Goal: Task Accomplishment & Management: Complete application form

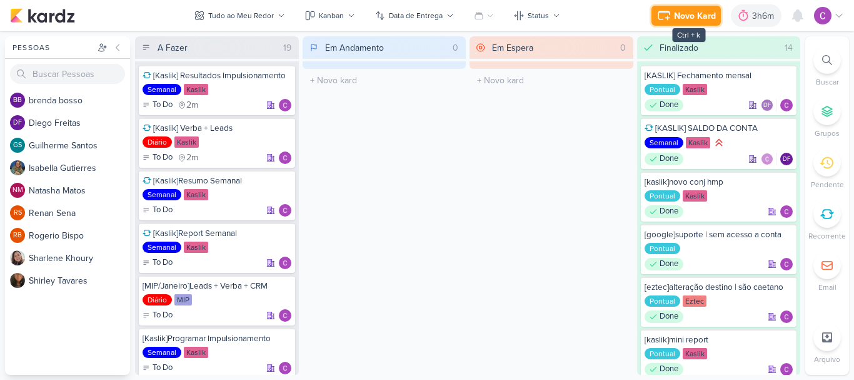
click at [674, 13] on div "Novo Kard" at bounding box center [695, 15] width 42 height 13
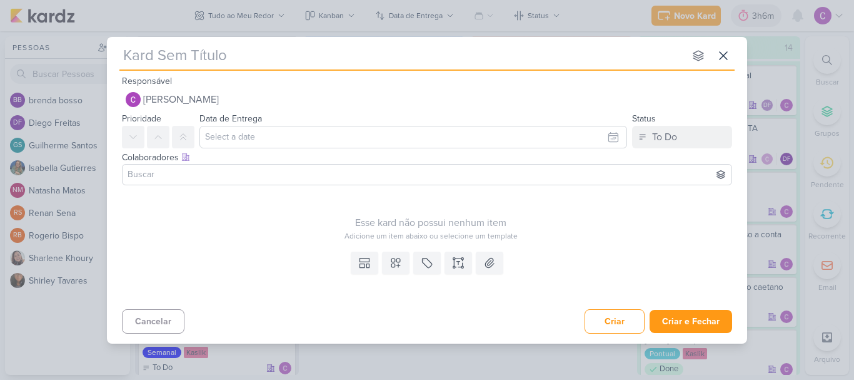
type input "["
type input "[tagawa"
type input "[tagawa]"
type input "[tagawa]meet"
type input "[tagawa]meeting a"
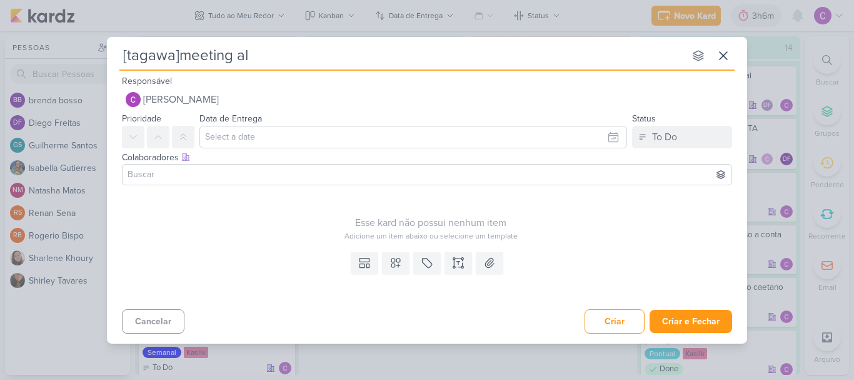
type input "[tagawa]meeting ale"
type input "[tagawa]meeting"
type input "[tagawa]meeting taga"
type input "[tagawa]meeting tagea"
type input "[tagawa]meeting tag"
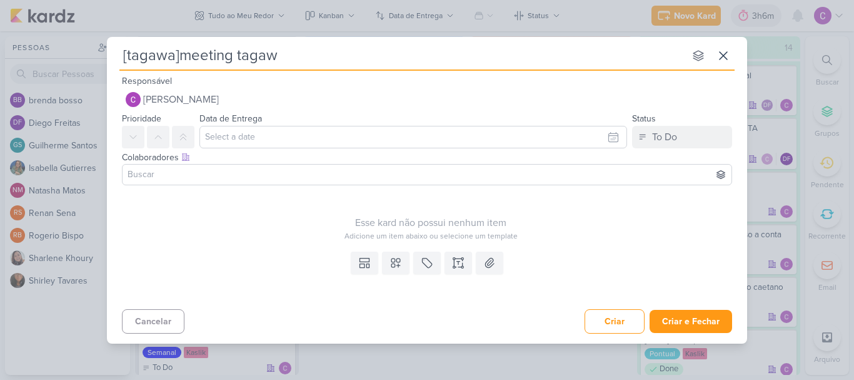
type input "[tagawa]meeting tagawa"
click at [685, 141] on button "To Do" at bounding box center [682, 137] width 100 height 23
click at [666, 205] on div "In Progress" at bounding box center [665, 206] width 44 height 13
click at [692, 138] on div "In Progress" at bounding box center [675, 136] width 48 height 15
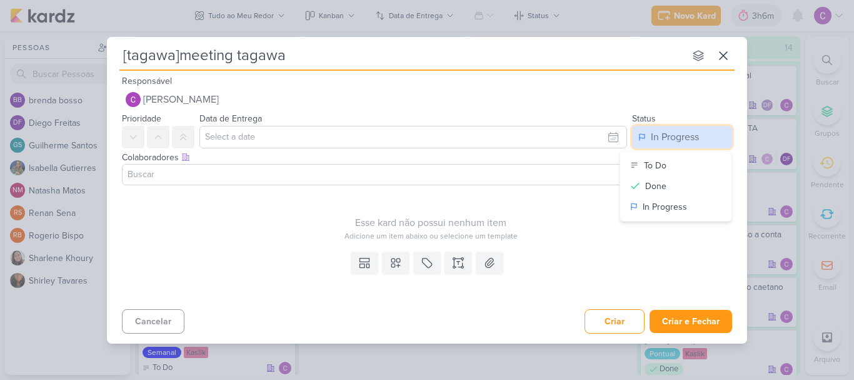
click at [692, 138] on div "In Progress" at bounding box center [675, 136] width 48 height 15
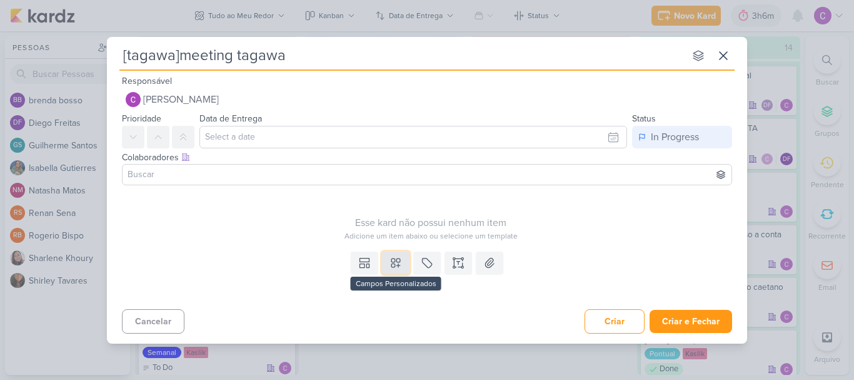
click at [402, 256] on button at bounding box center [396, 262] width 28 height 23
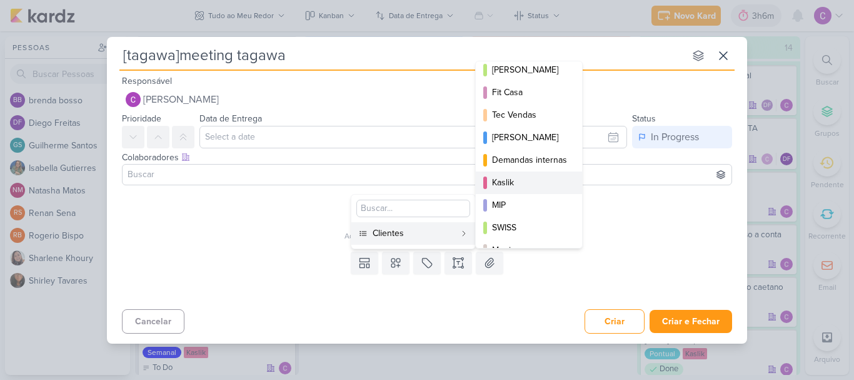
scroll to position [119, 0]
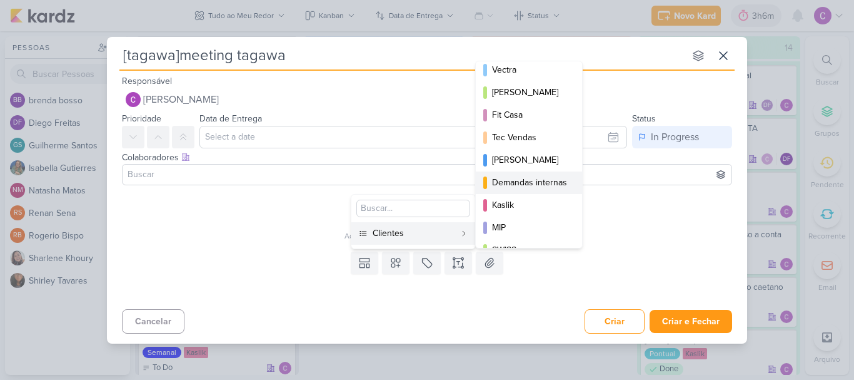
click at [530, 178] on div "Demandas internas" at bounding box center [529, 182] width 75 height 13
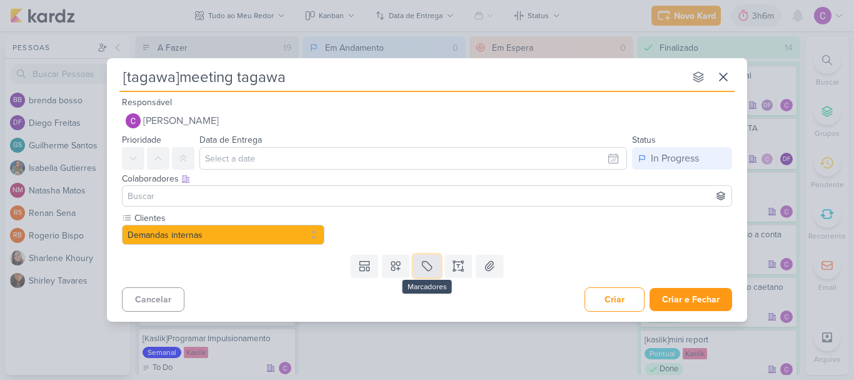
click at [427, 260] on icon at bounding box center [427, 266] width 13 height 13
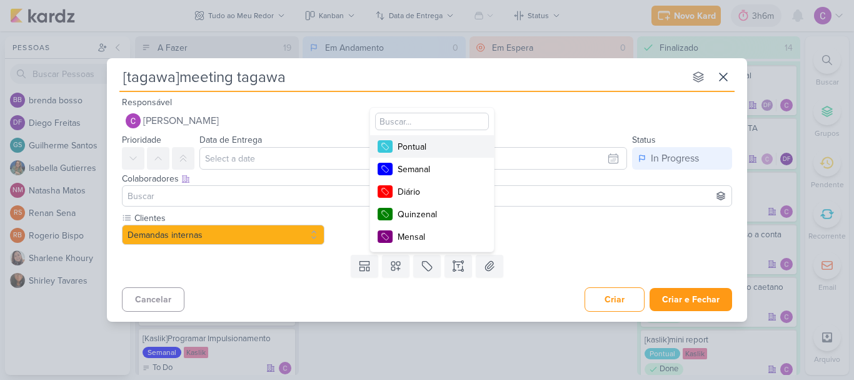
drag, startPoint x: 419, startPoint y: 149, endPoint x: 443, endPoint y: 159, distance: 26.6
click at [420, 149] on div "Pontual" at bounding box center [438, 146] width 81 height 13
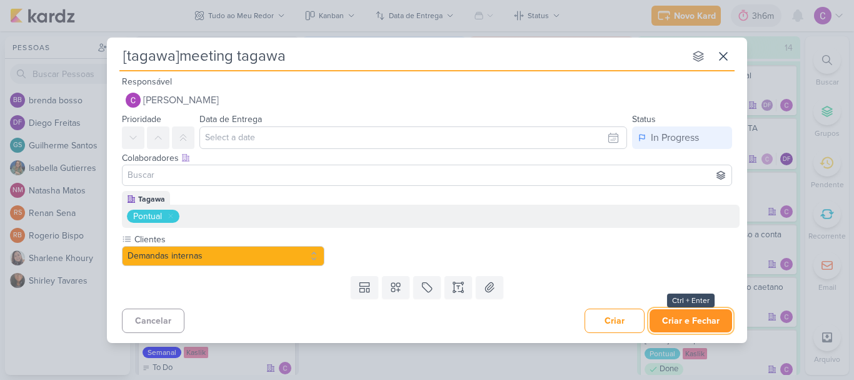
click at [689, 315] on button "Criar e Fechar" at bounding box center [691, 320] width 83 height 23
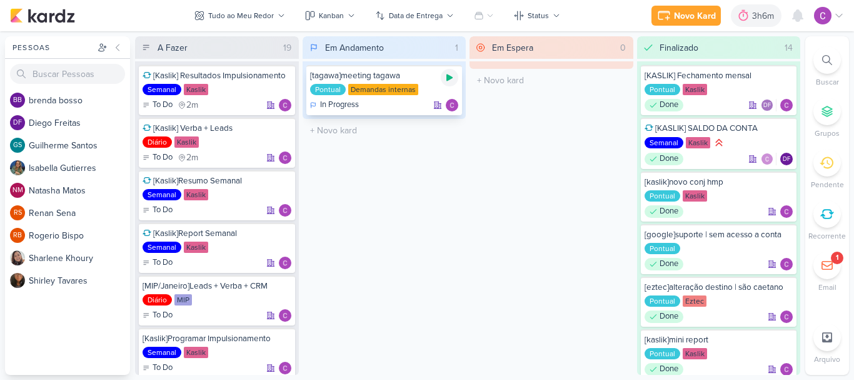
click at [448, 79] on icon at bounding box center [450, 77] width 6 height 7
